Goal: Obtain resource: Download file/media

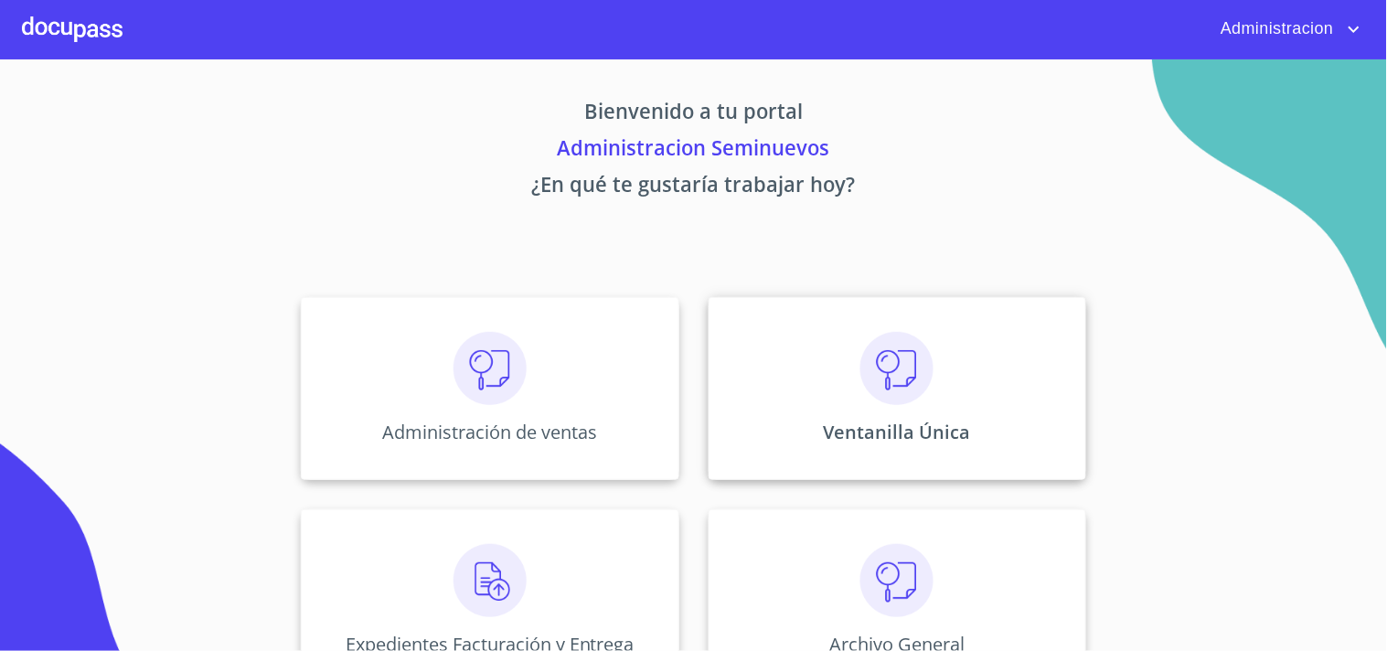
click at [803, 341] on div "Ventanilla Única" at bounding box center [898, 388] width 378 height 183
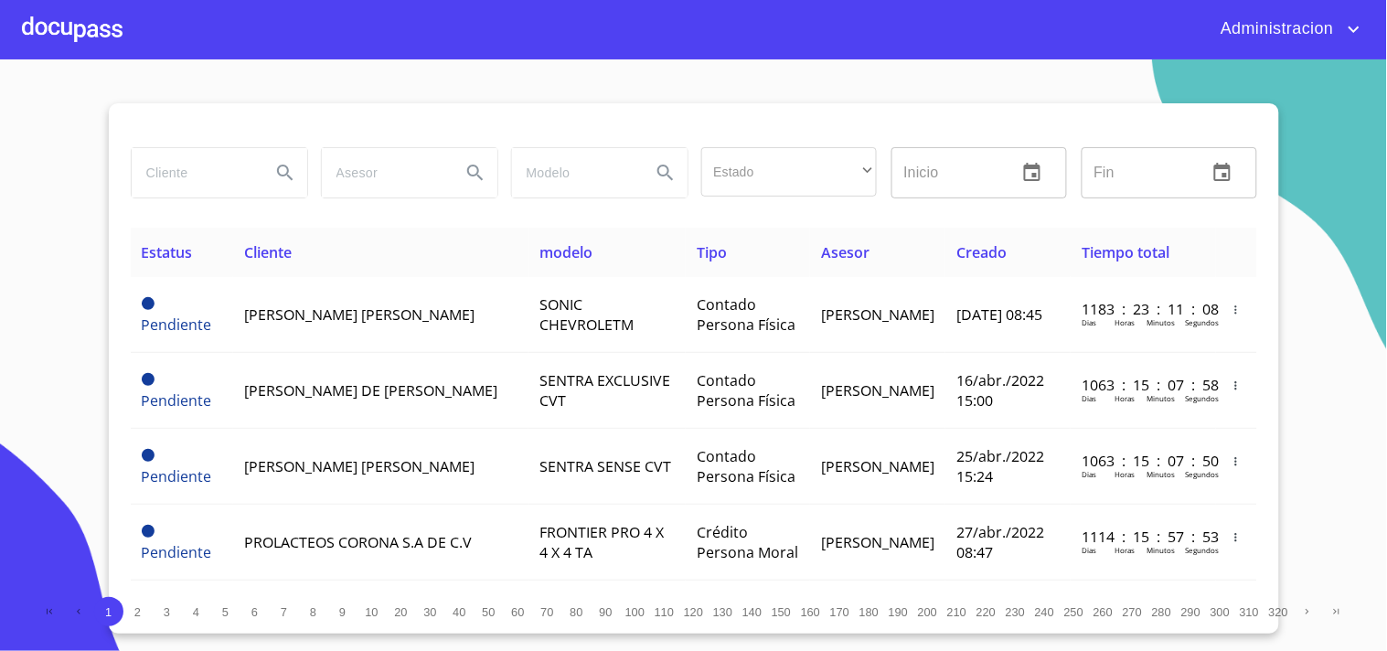
click at [161, 170] on input "search" at bounding box center [194, 172] width 124 height 49
type input "[PERSON_NAME] del [PERSON_NAME]"
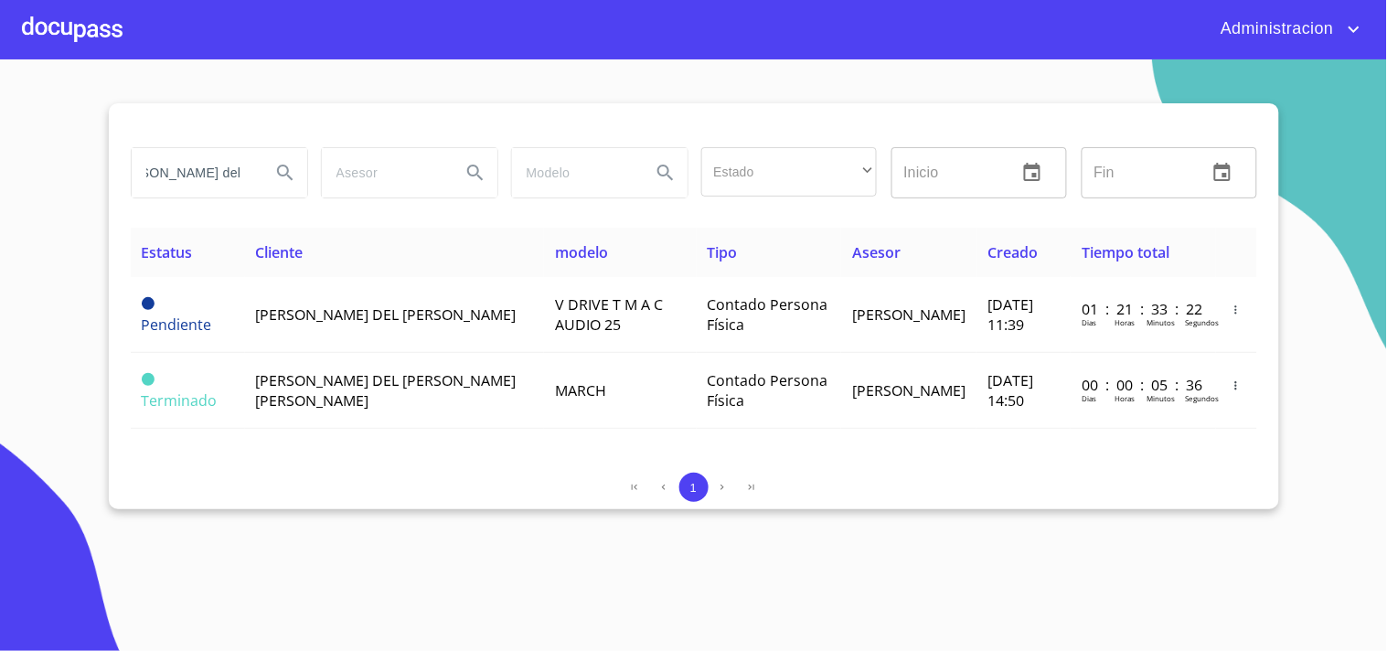
scroll to position [0, 0]
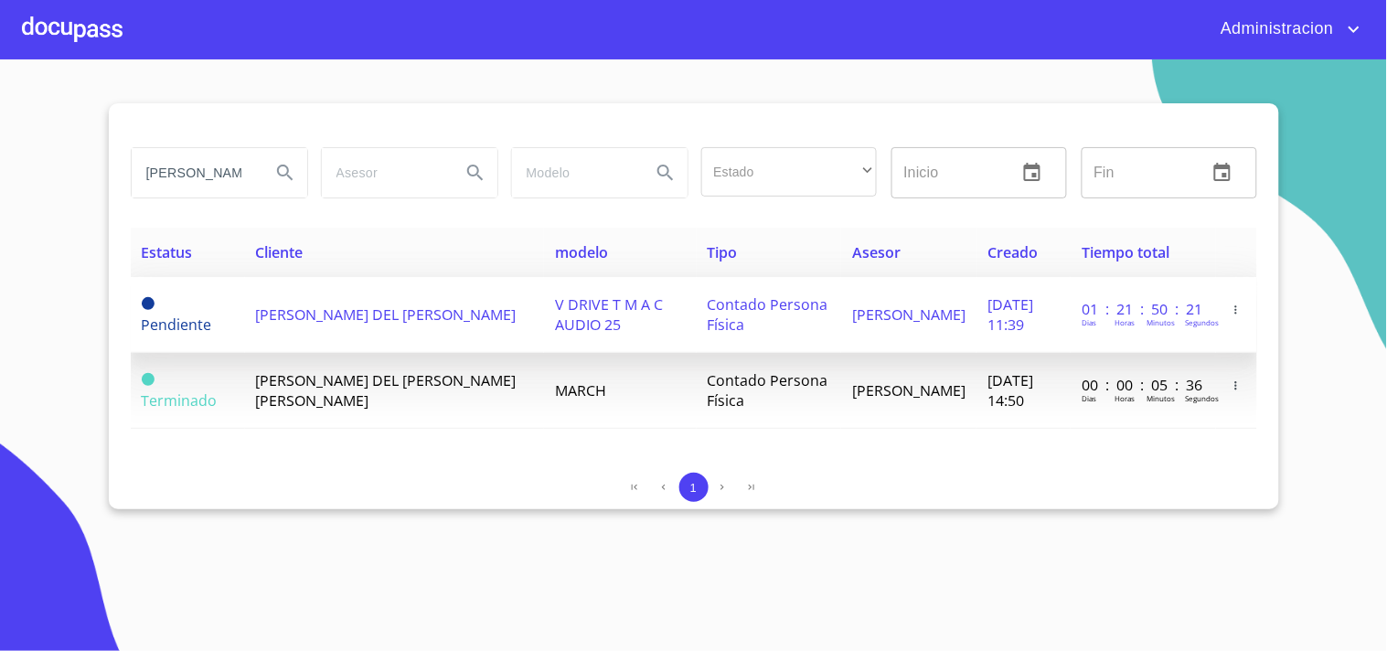
click at [854, 308] on span "[PERSON_NAME]" at bounding box center [908, 315] width 113 height 20
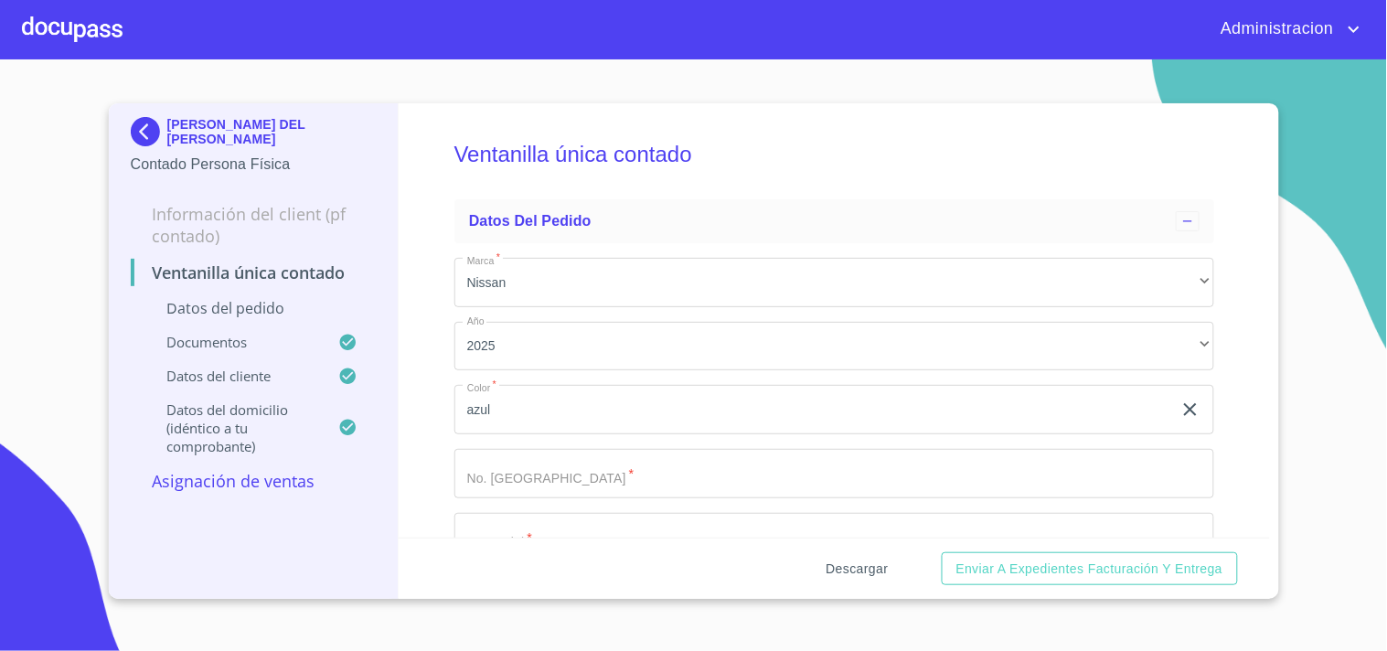
click at [869, 565] on span "Descargar" at bounding box center [858, 569] width 62 height 23
